Goal: Task Accomplishment & Management: Use online tool/utility

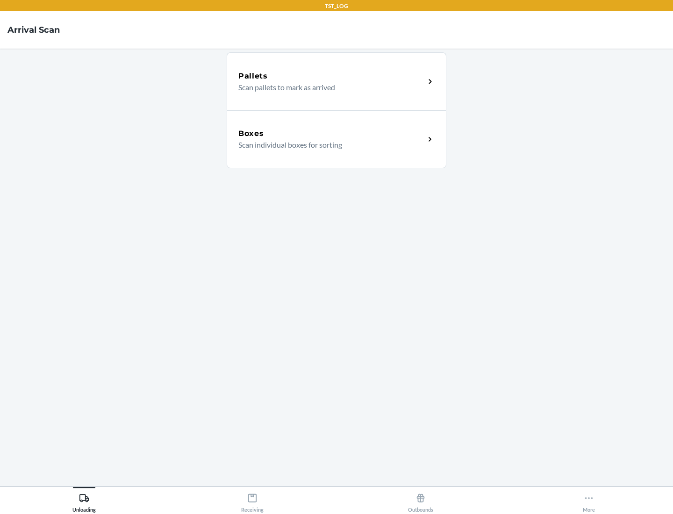
click at [331, 134] on div "Boxes" at bounding box center [331, 133] width 187 height 11
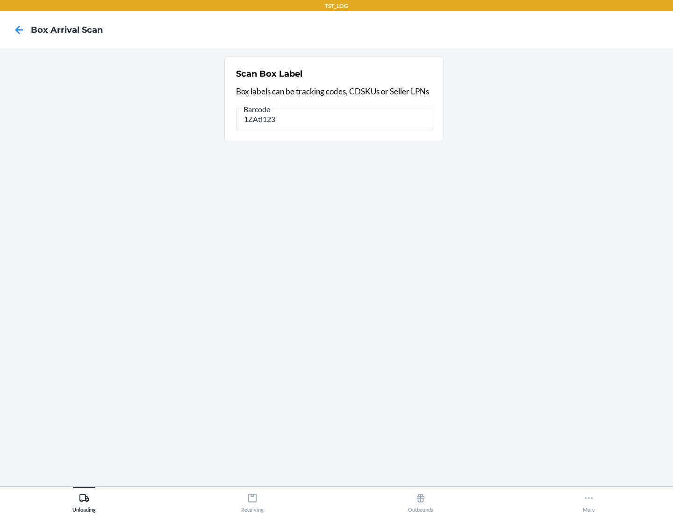
type input "1ZAti123"
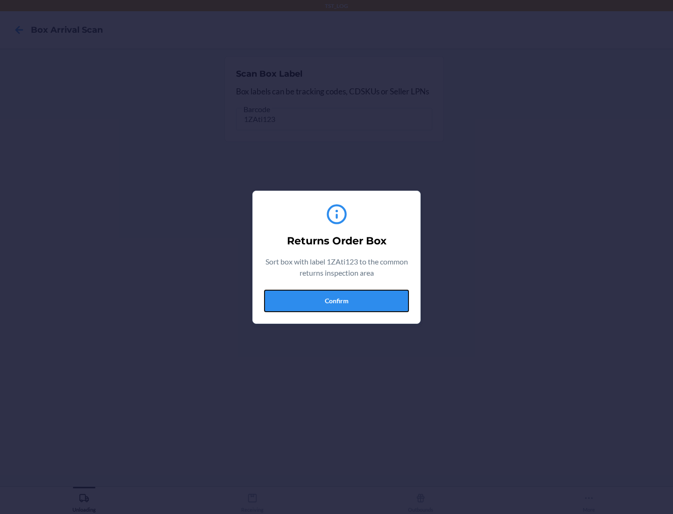
click at [337, 301] on button "Confirm" at bounding box center [336, 301] width 145 height 22
